Goal: Obtain resource: Download file/media

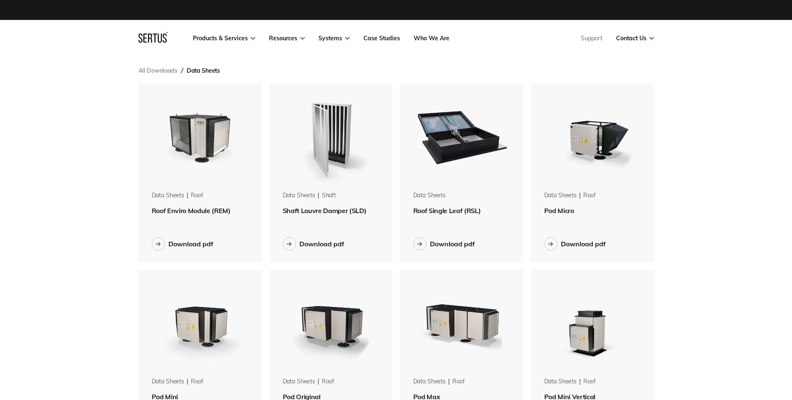
scroll to position [1128, 528]
click at [459, 135] on img at bounding box center [461, 136] width 105 height 105
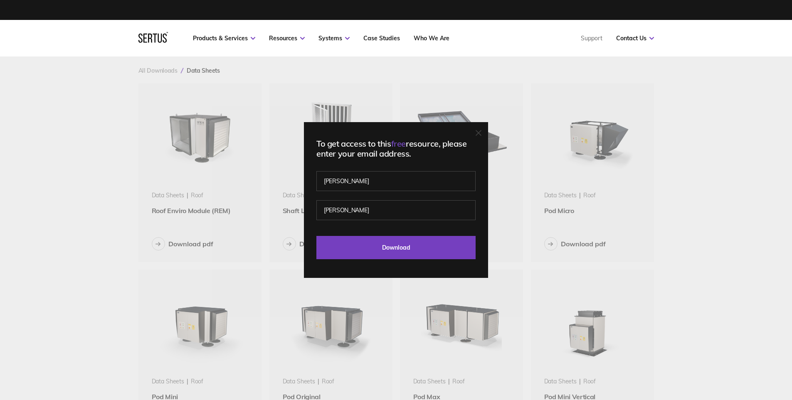
click at [388, 264] on div "To get access to this free resource, please enter your email address. [PERSON_N…" at bounding box center [396, 200] width 184 height 156
click at [395, 251] on input "Download" at bounding box center [395, 247] width 159 height 23
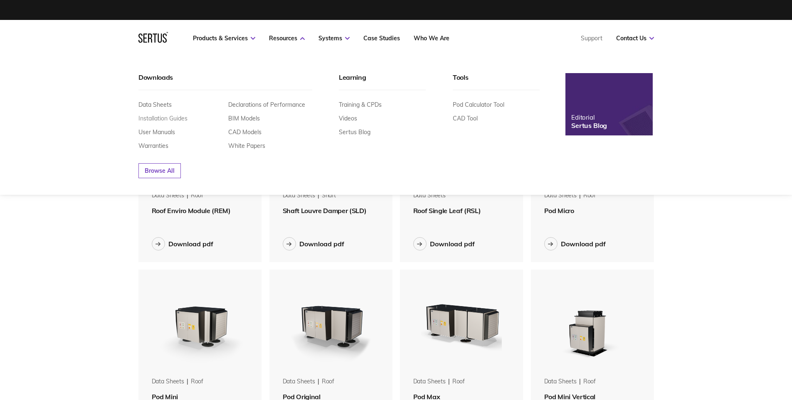
click at [162, 120] on link "Installation Guides" at bounding box center [162, 118] width 49 height 7
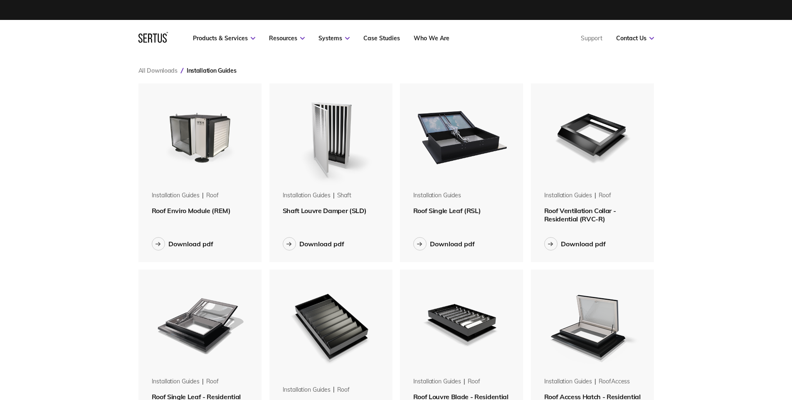
scroll to position [750, 528]
click at [470, 168] on img at bounding box center [461, 136] width 105 height 105
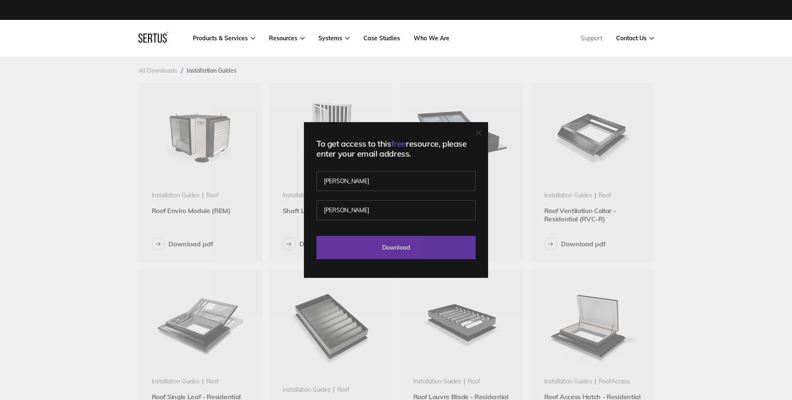
click at [391, 254] on input "Download" at bounding box center [395, 247] width 159 height 23
